Goal: Task Accomplishment & Management: Complete application form

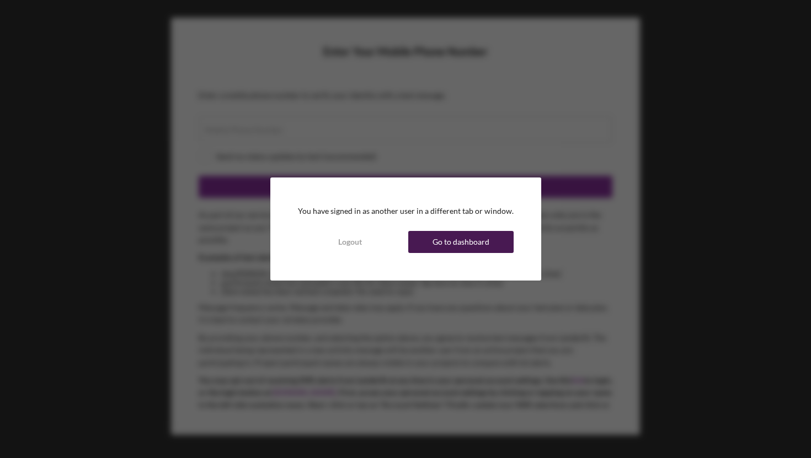
click at [445, 244] on div "Go to dashboard" at bounding box center [461, 242] width 57 height 22
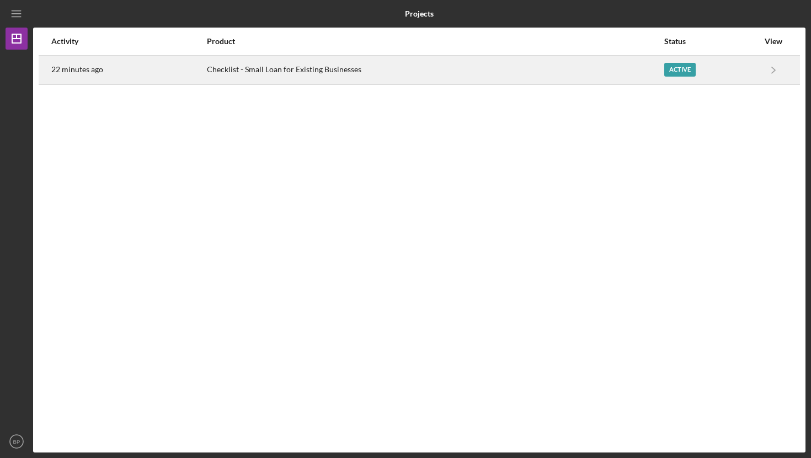
click at [316, 66] on div "Checklist - Small Loan for Existing Businesses" at bounding box center [435, 70] width 456 height 28
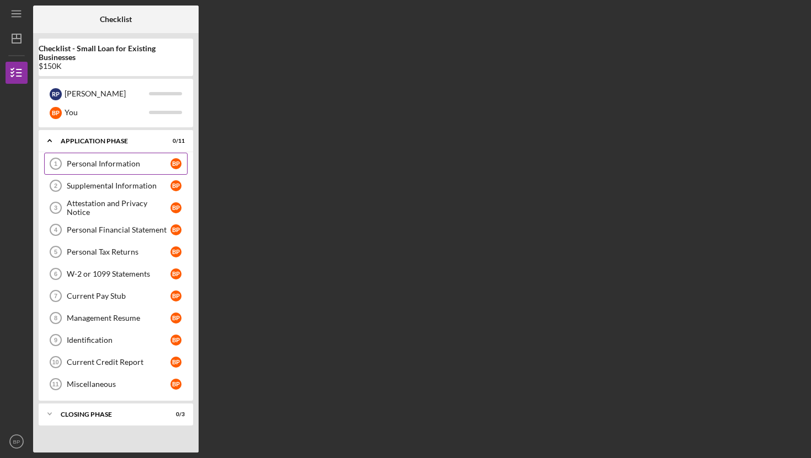
click at [111, 168] on link "Personal Information 1 Personal Information B P" at bounding box center [115, 164] width 143 height 22
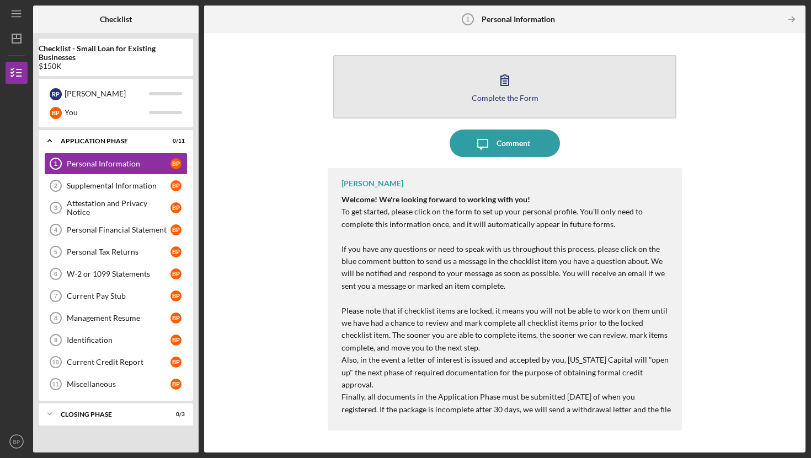
click at [493, 94] on div "Complete the Form" at bounding box center [505, 98] width 67 height 8
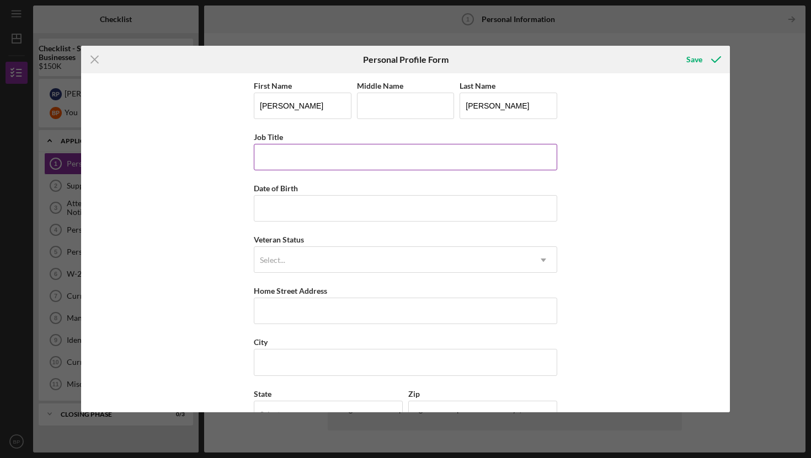
click at [330, 154] on input "Job Title" at bounding box center [405, 157] width 303 height 26
type input "Teacher"
click at [303, 205] on input "Date of Birth" at bounding box center [405, 208] width 303 height 26
type input "[DATE]"
click at [298, 260] on div "Select..." at bounding box center [392, 260] width 276 height 25
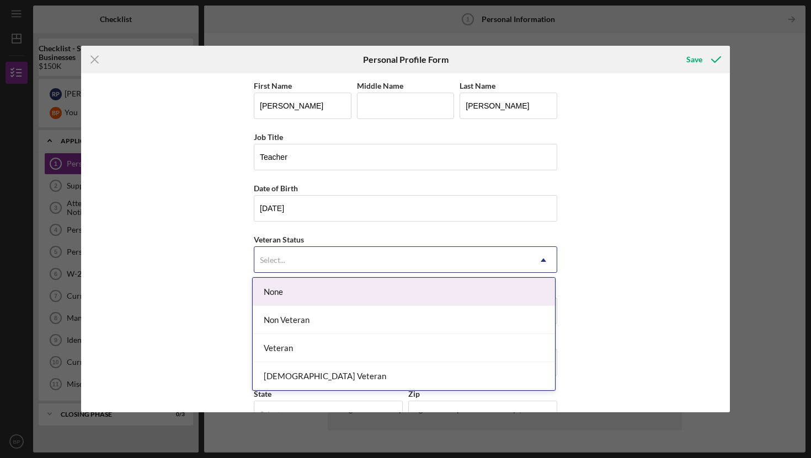
click at [290, 302] on div "None" at bounding box center [404, 292] width 302 height 28
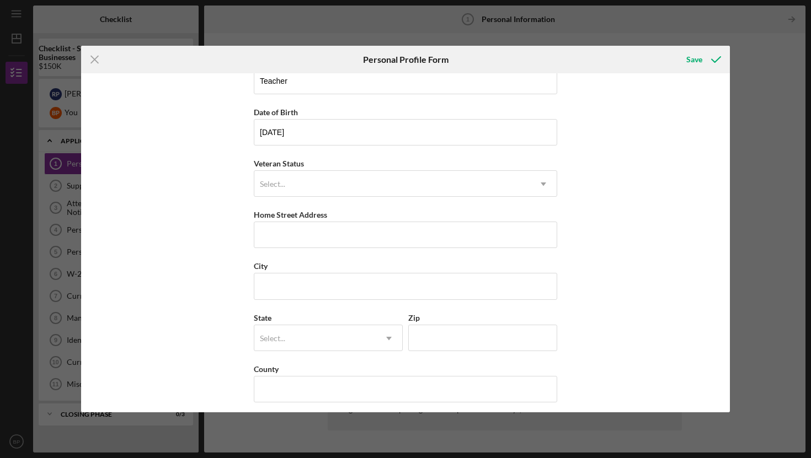
scroll to position [82, 0]
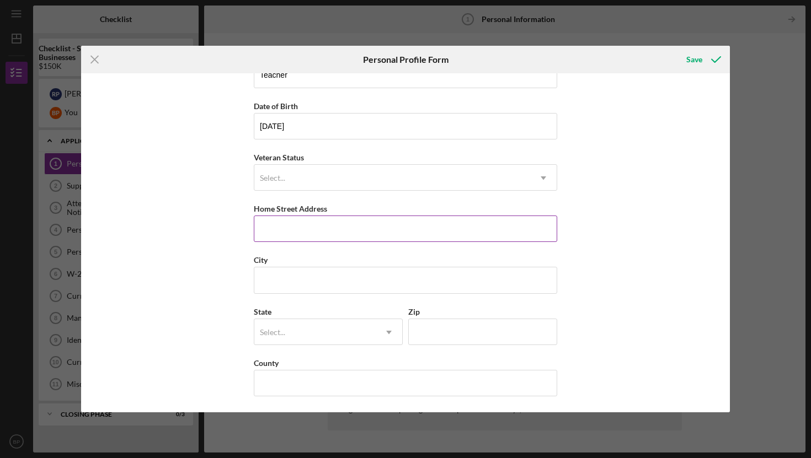
click at [282, 219] on input "Home Street Address" at bounding box center [405, 229] width 303 height 26
type input "[GEOGRAPHIC_DATA]"
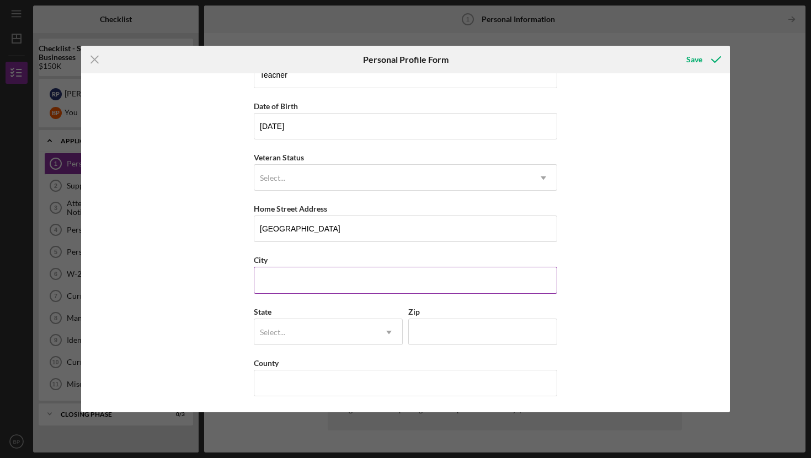
click at [293, 284] on input "City" at bounding box center [405, 280] width 303 height 26
type input "[GEOGRAPHIC_DATA]"
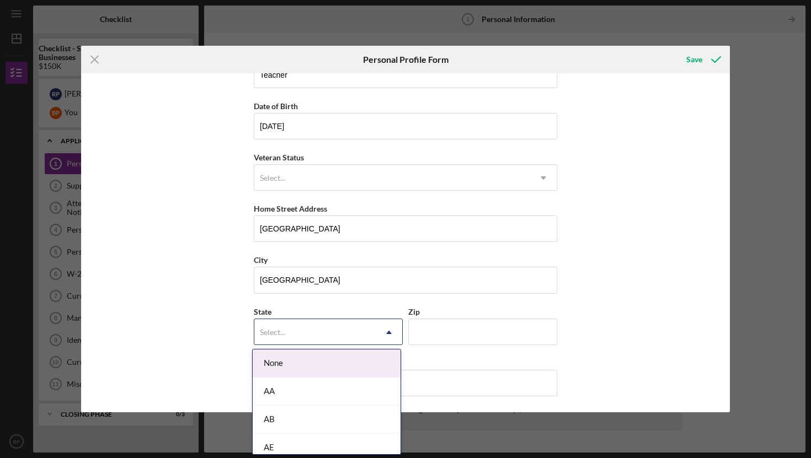
click at [328, 338] on div "Select..." at bounding box center [314, 332] width 121 height 25
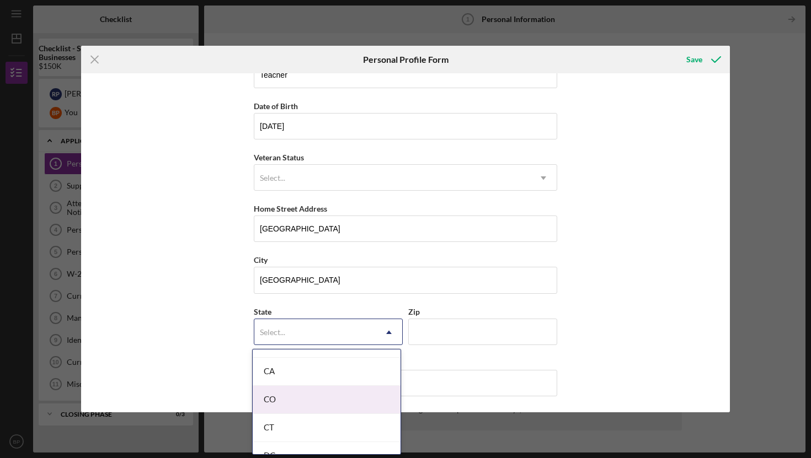
scroll to position [287, 0]
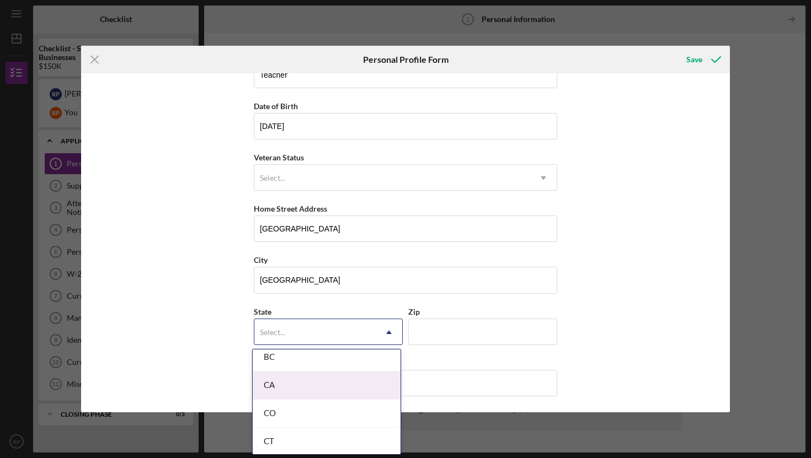
click at [288, 383] on div "CA" at bounding box center [327, 386] width 148 height 28
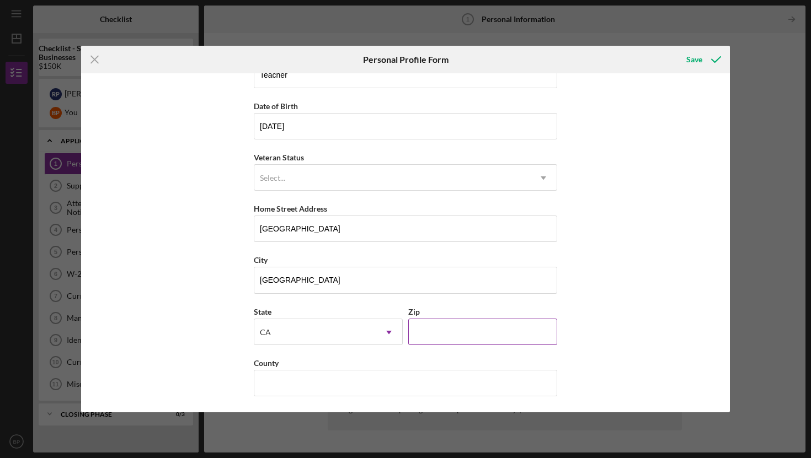
click at [427, 326] on input "Zip" at bounding box center [482, 332] width 149 height 26
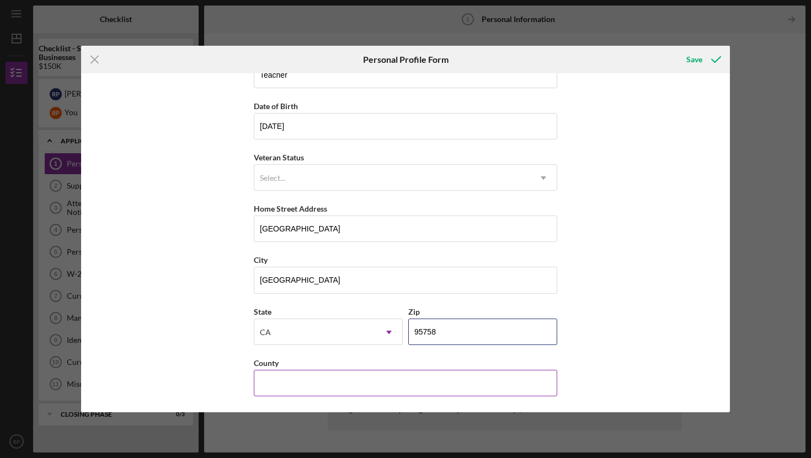
type input "95758"
click at [360, 376] on input "County" at bounding box center [405, 383] width 303 height 26
type input "[GEOGRAPHIC_DATA]"
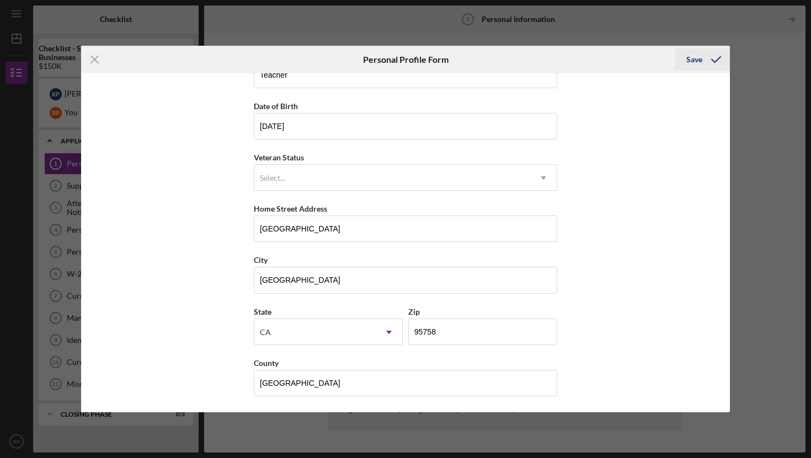
click at [697, 60] on div "Save" at bounding box center [694, 60] width 16 height 22
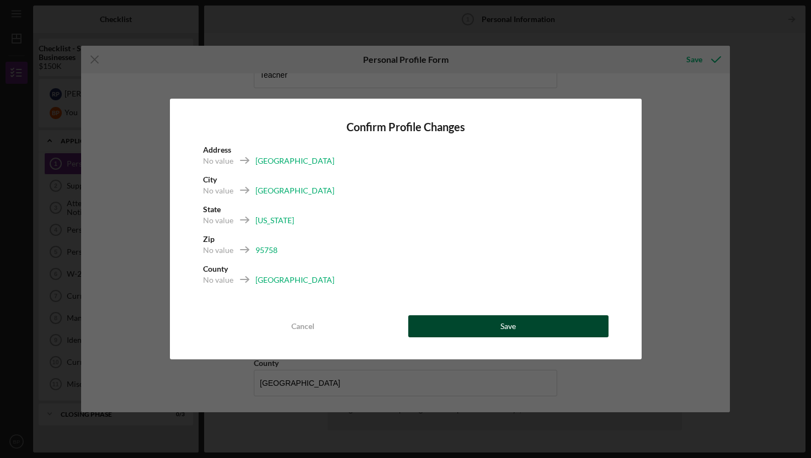
click at [465, 317] on button "Save" at bounding box center [508, 327] width 200 height 22
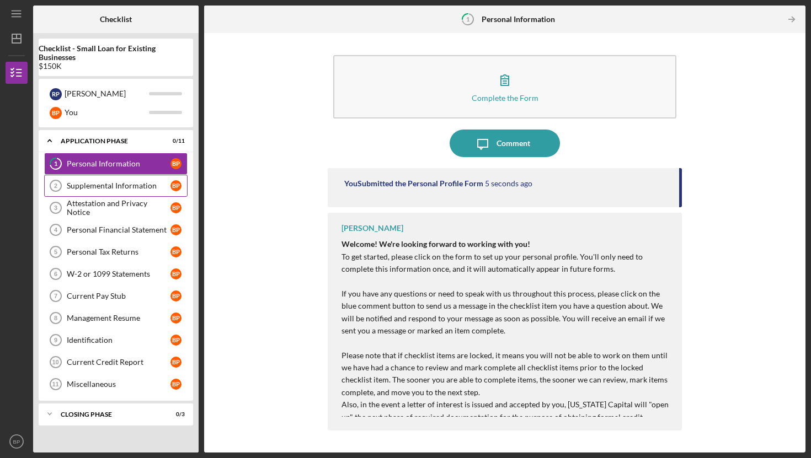
click at [99, 190] on div "Supplemental Information" at bounding box center [119, 186] width 104 height 9
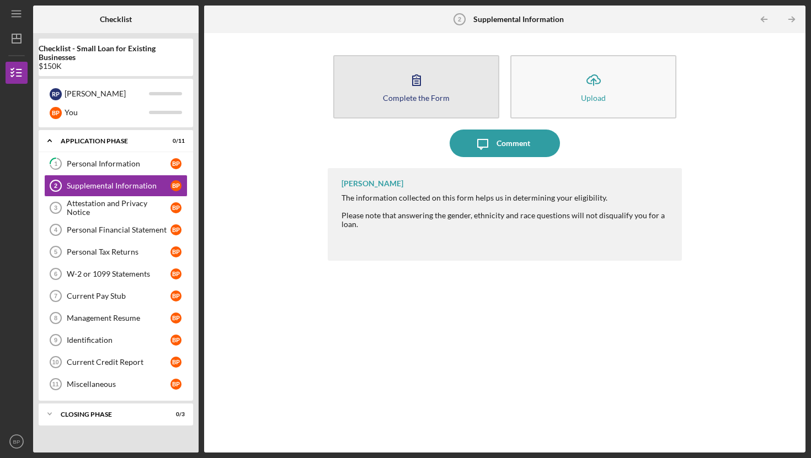
click at [414, 83] on icon "button" at bounding box center [417, 80] width 28 height 28
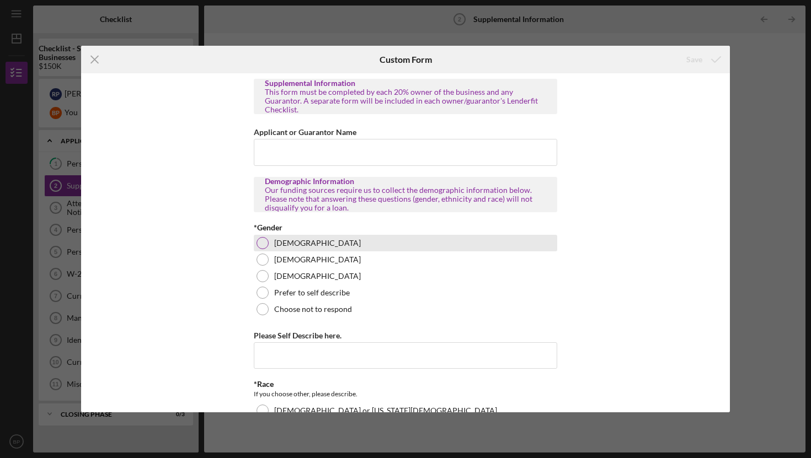
click at [260, 238] on div at bounding box center [263, 243] width 12 height 12
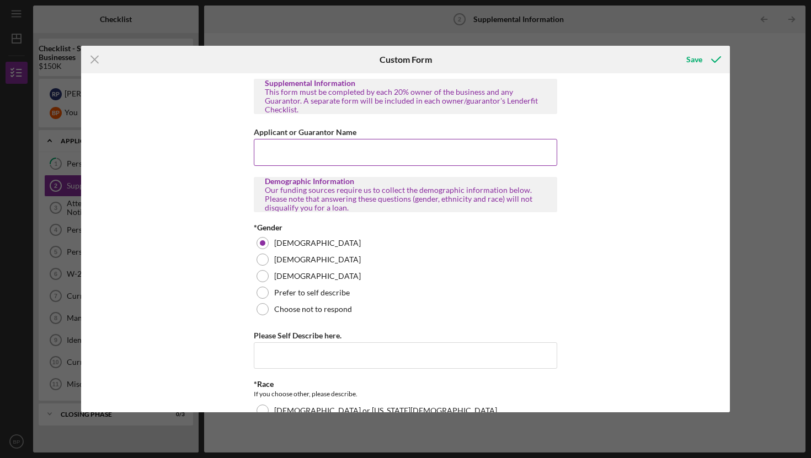
click at [299, 147] on input "Applicant or Guarantor Name" at bounding box center [405, 152] width 303 height 26
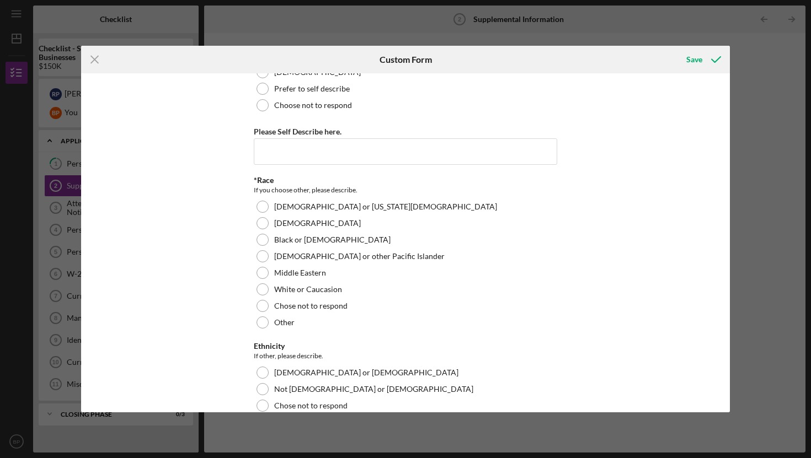
scroll to position [206, 0]
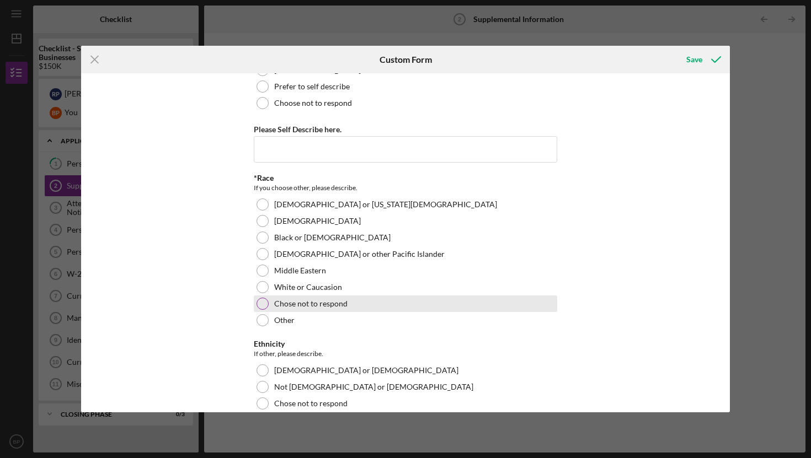
type input "[PERSON_NAME]"
click at [263, 298] on div at bounding box center [263, 304] width 12 height 12
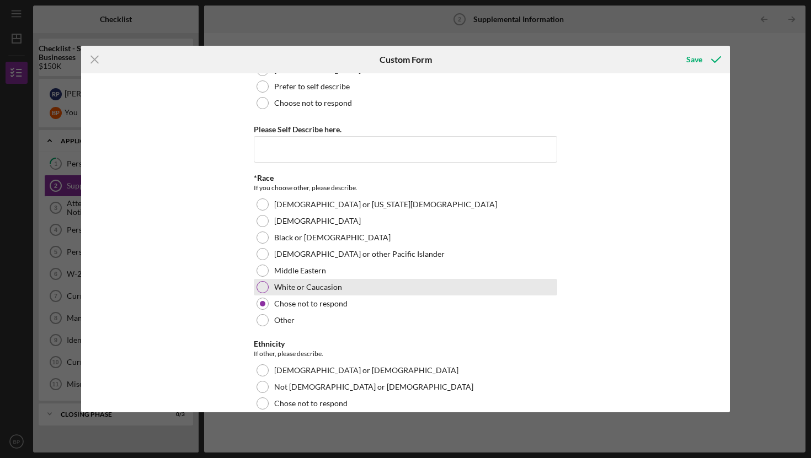
click at [259, 281] on div at bounding box center [263, 287] width 12 height 12
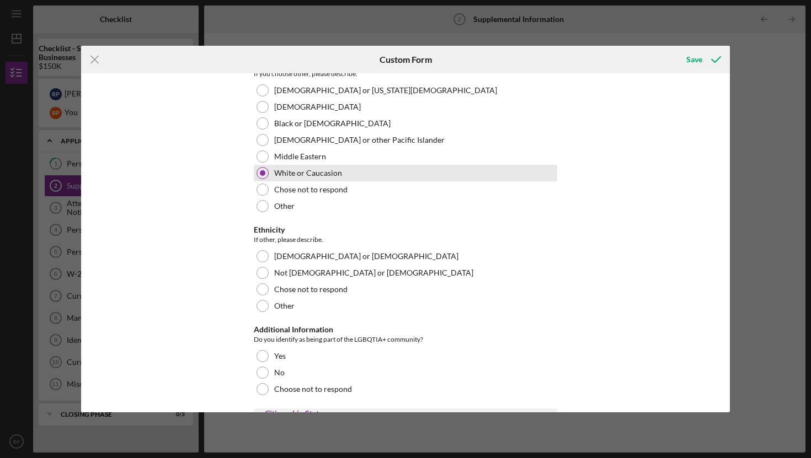
scroll to position [323, 0]
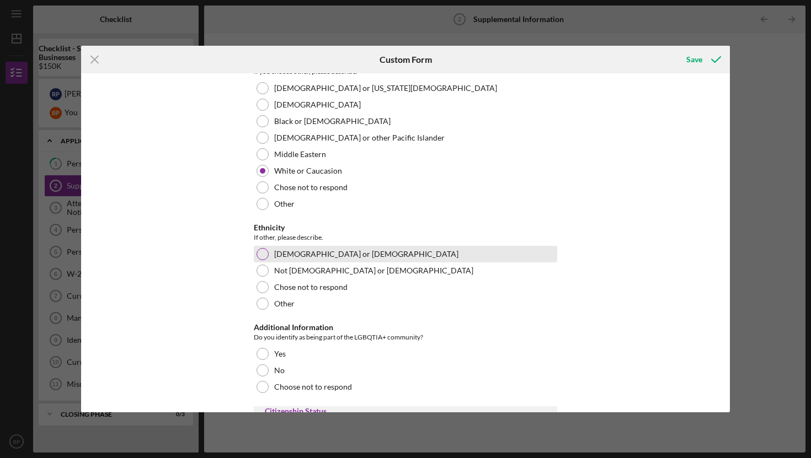
click at [264, 248] on div at bounding box center [263, 254] width 12 height 12
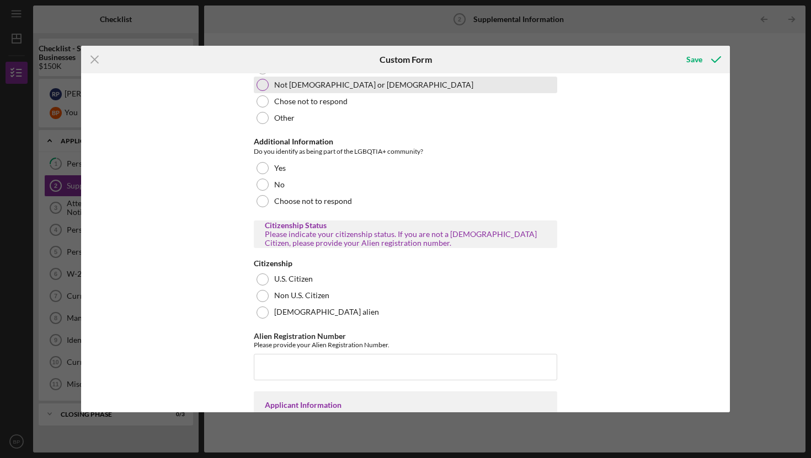
scroll to position [514, 0]
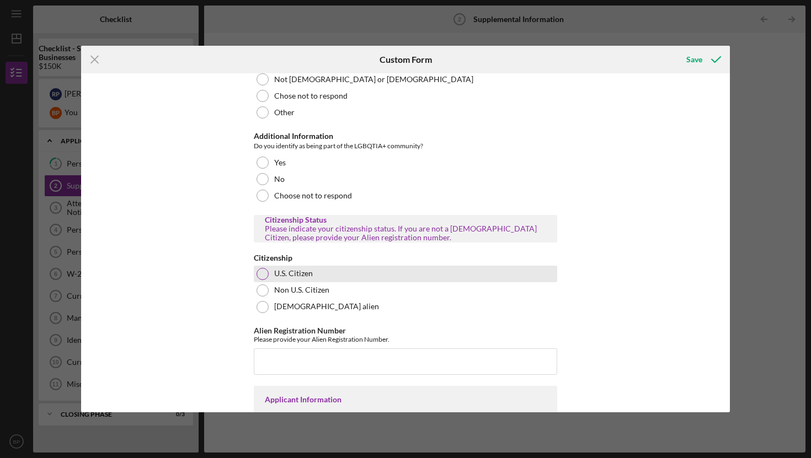
click at [260, 268] on div at bounding box center [263, 274] width 12 height 12
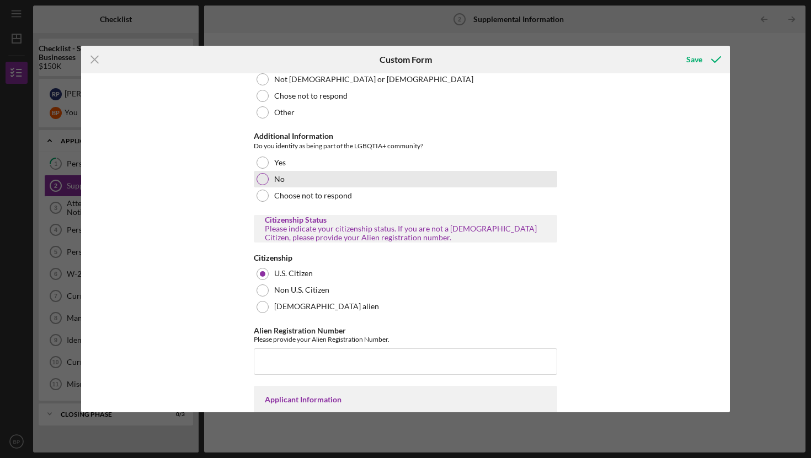
click at [264, 173] on div at bounding box center [263, 179] width 12 height 12
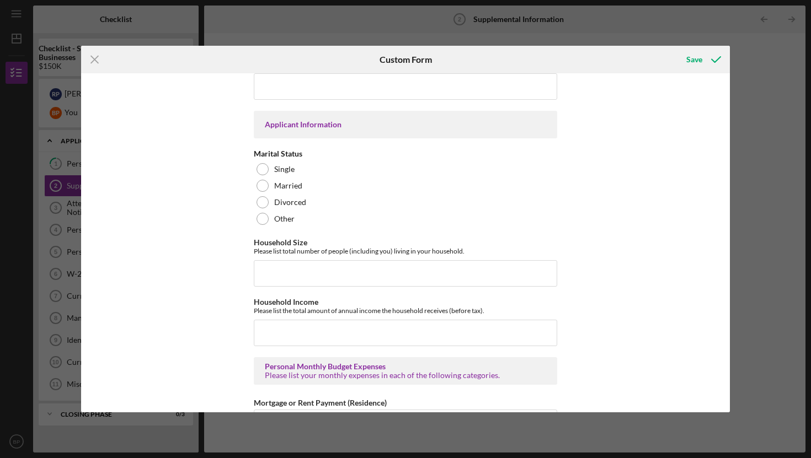
scroll to position [791, 0]
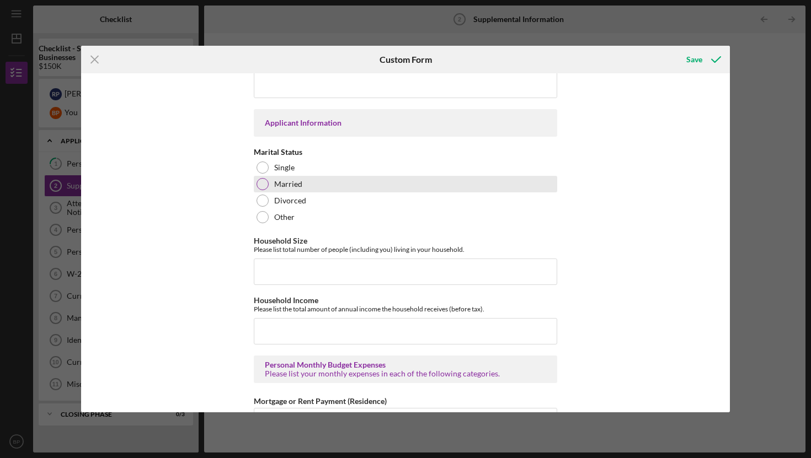
click at [259, 178] on div at bounding box center [263, 184] width 12 height 12
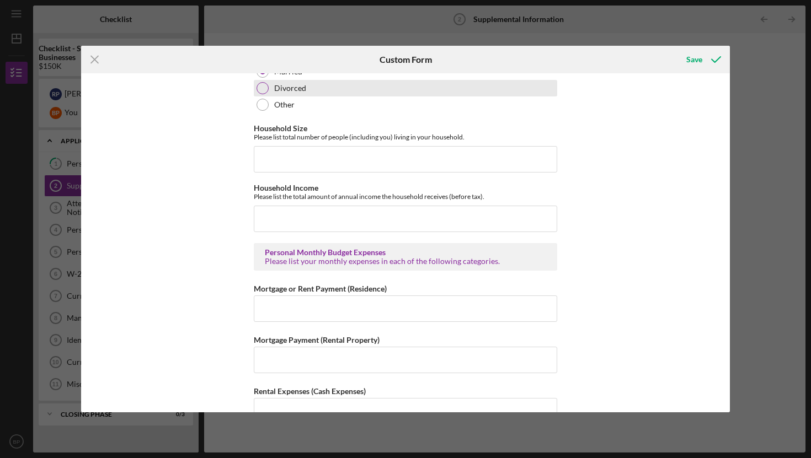
scroll to position [906, 0]
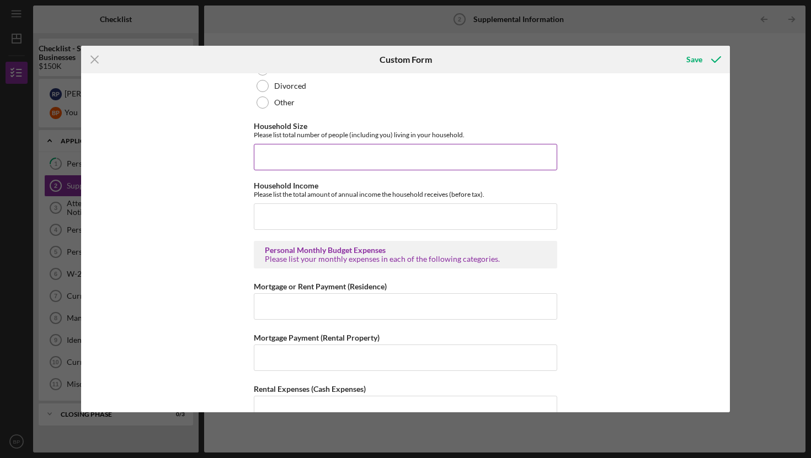
click at [318, 145] on input "Household Size" at bounding box center [405, 157] width 303 height 26
type input "3"
click at [312, 211] on input "Household Income" at bounding box center [405, 217] width 303 height 26
type input "$231,000"
click at [305, 300] on input "Mortgage or Rent Payment (Residence)" at bounding box center [405, 306] width 303 height 26
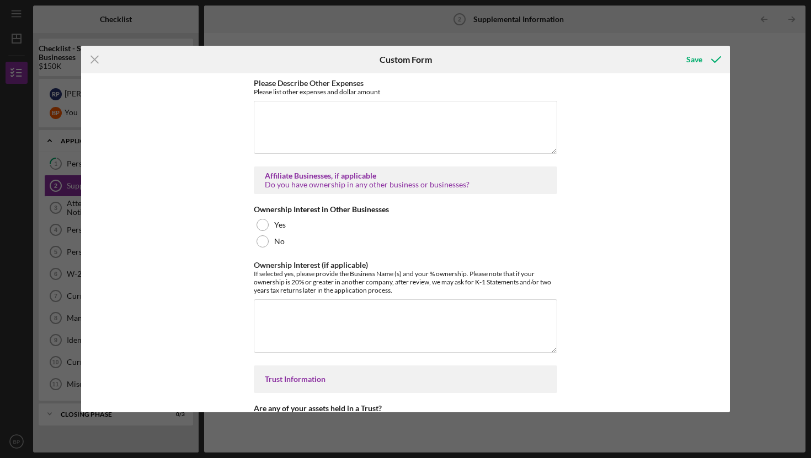
scroll to position [1841, 0]
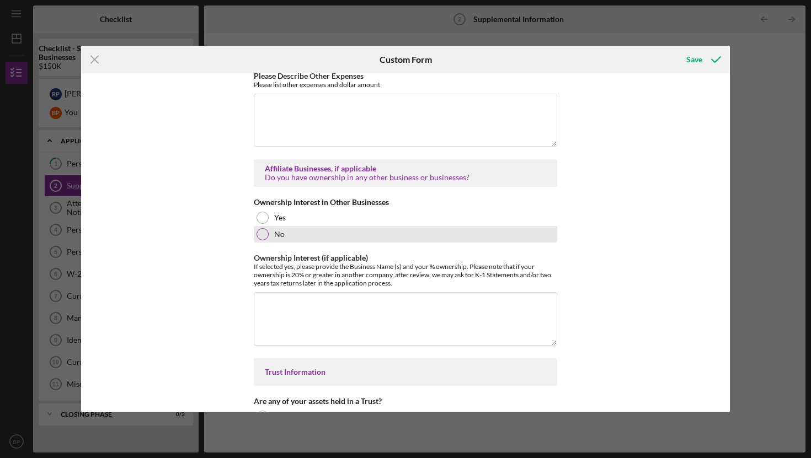
type input "$4,321"
click at [260, 228] on div at bounding box center [263, 234] width 12 height 12
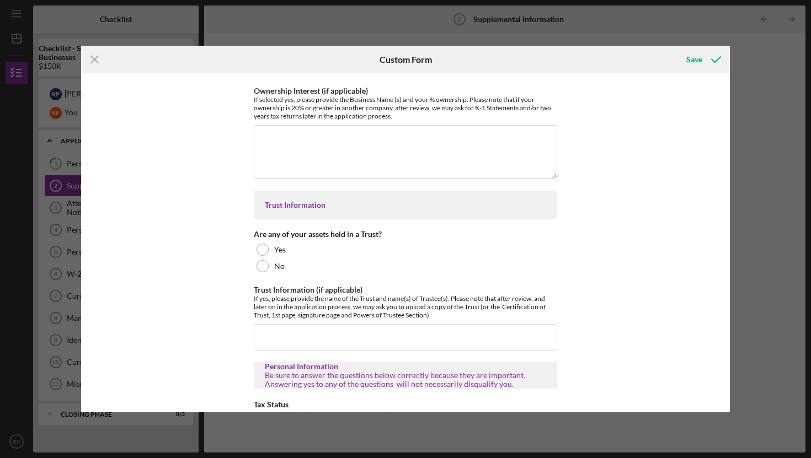
scroll to position [2013, 0]
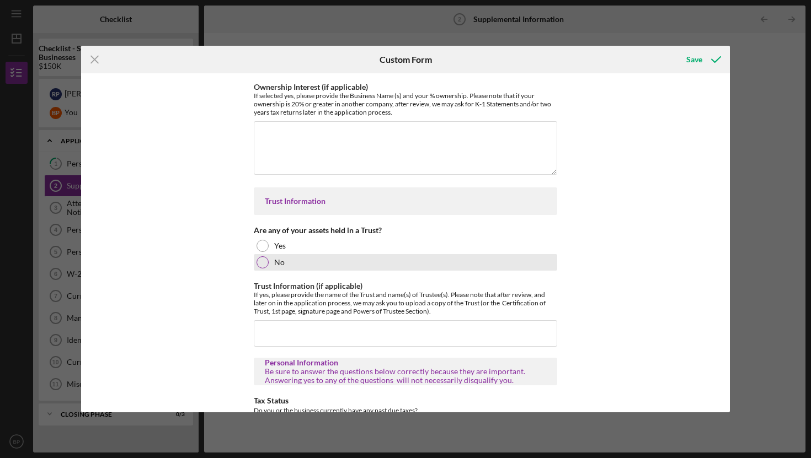
click at [265, 257] on div at bounding box center [263, 263] width 12 height 12
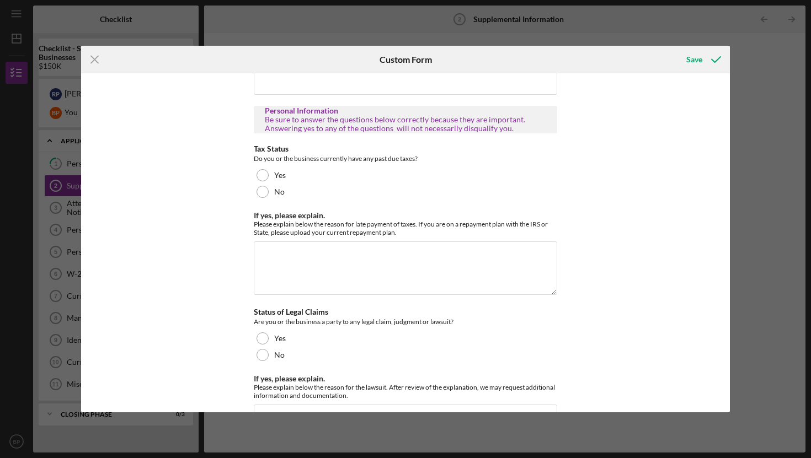
scroll to position [2267, 0]
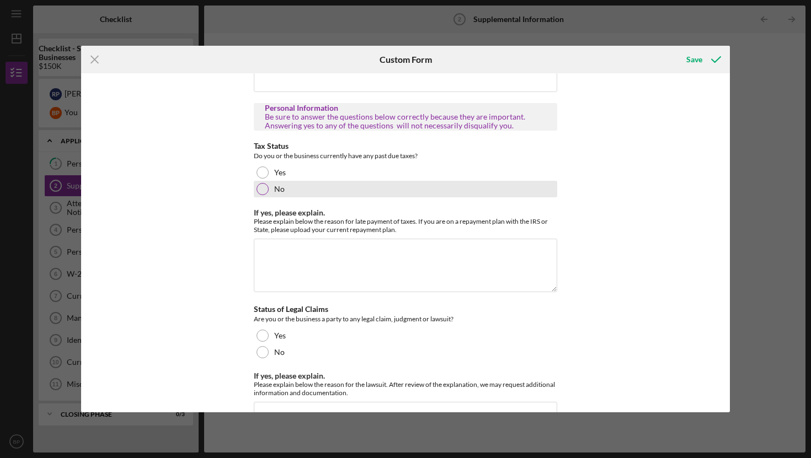
click at [260, 184] on div at bounding box center [263, 189] width 12 height 12
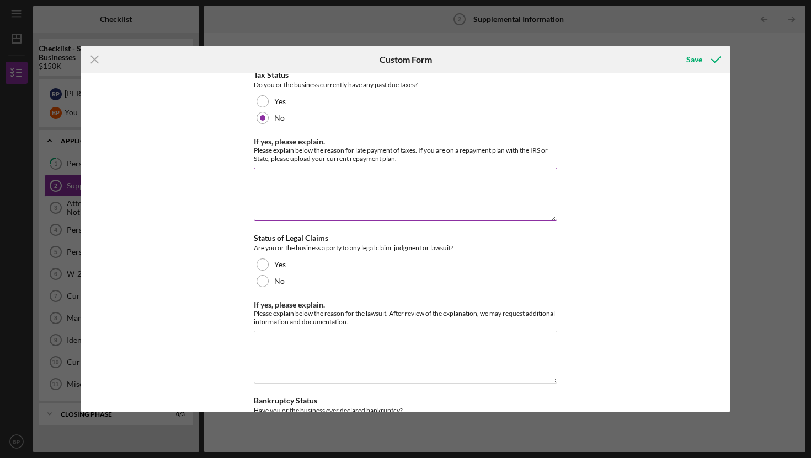
scroll to position [2382, 0]
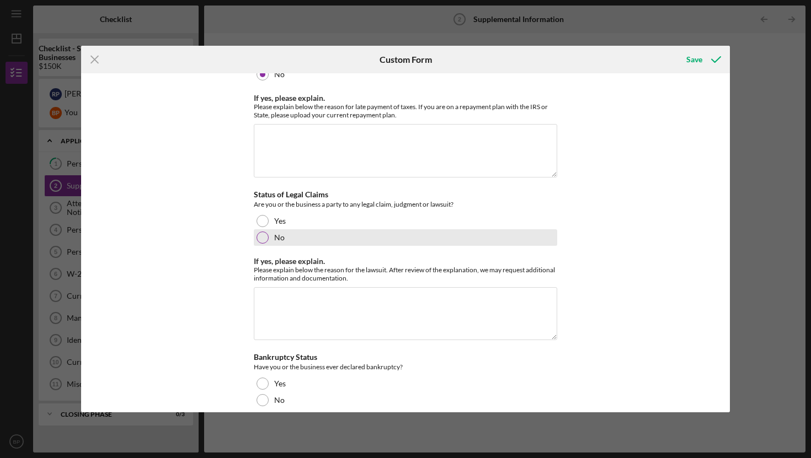
click at [259, 232] on div at bounding box center [263, 238] width 12 height 12
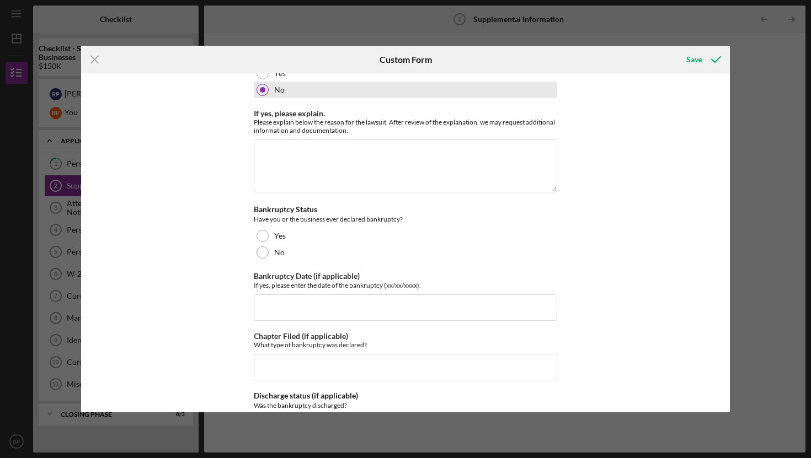
scroll to position [2535, 0]
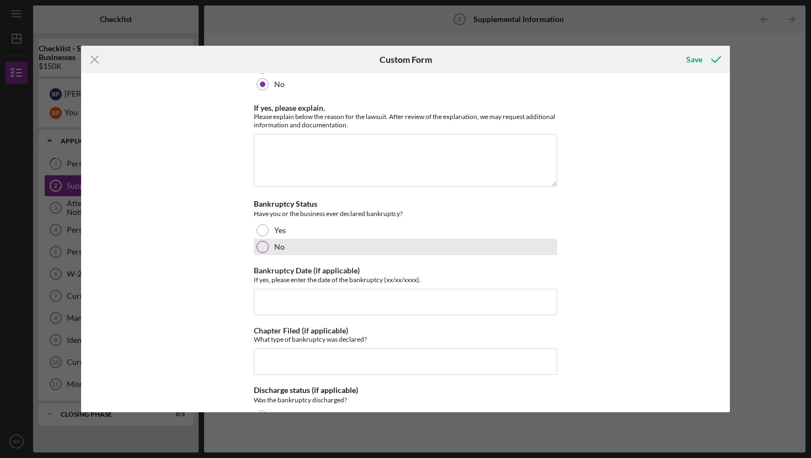
click at [263, 241] on div at bounding box center [263, 247] width 12 height 12
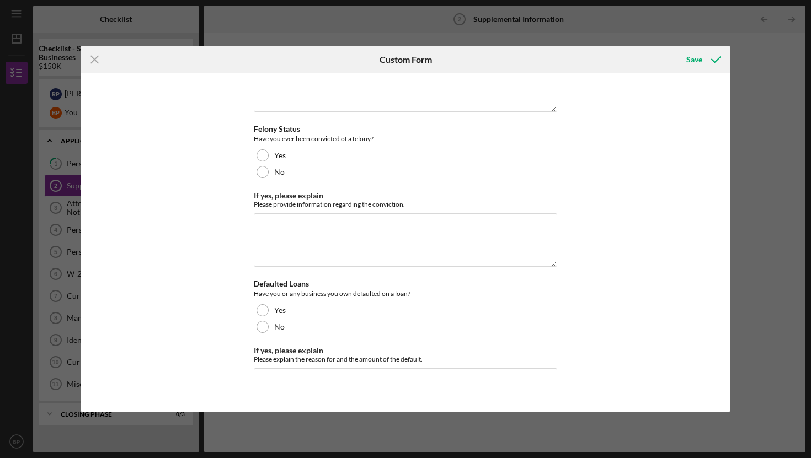
scroll to position [3149, 0]
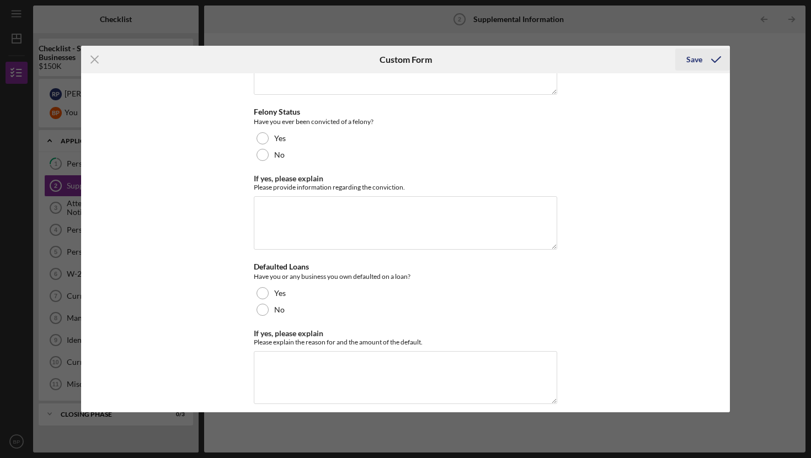
click at [693, 62] on div "Save" at bounding box center [694, 60] width 16 height 22
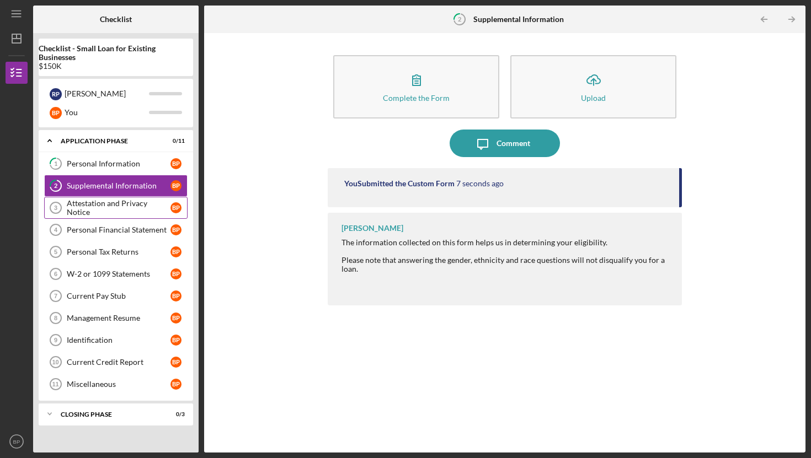
click at [112, 204] on div "Attestation and Privacy Notice" at bounding box center [119, 208] width 104 height 18
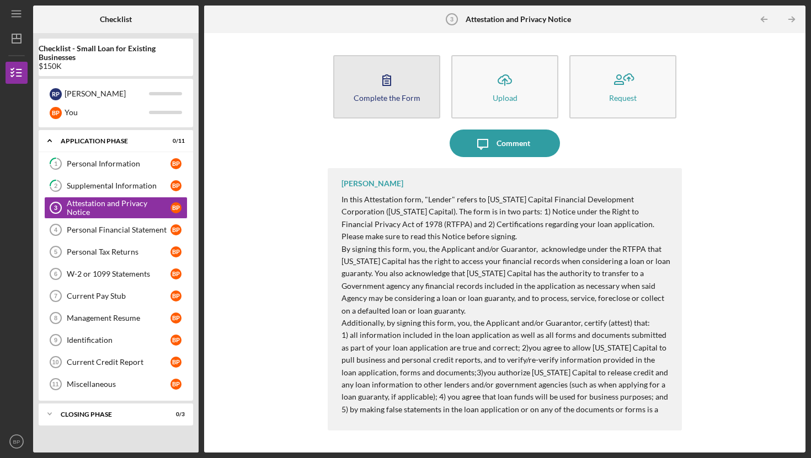
click at [375, 90] on icon "button" at bounding box center [387, 80] width 28 height 28
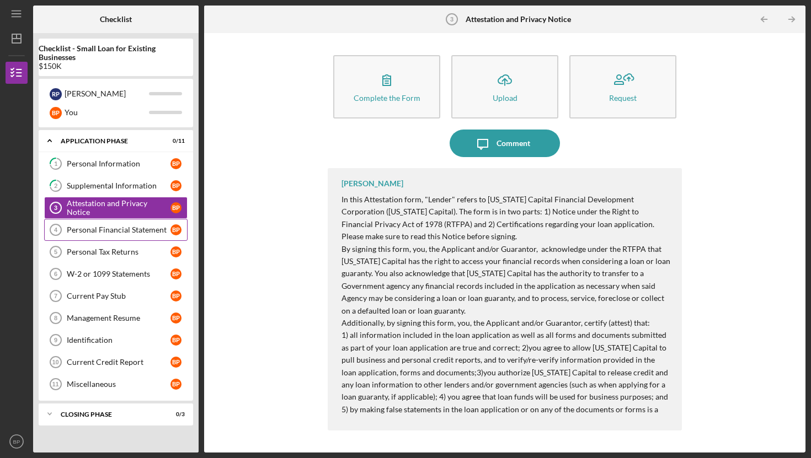
click at [92, 233] on div "Personal Financial Statement" at bounding box center [119, 230] width 104 height 9
